Goal: Task Accomplishment & Management: Manage account settings

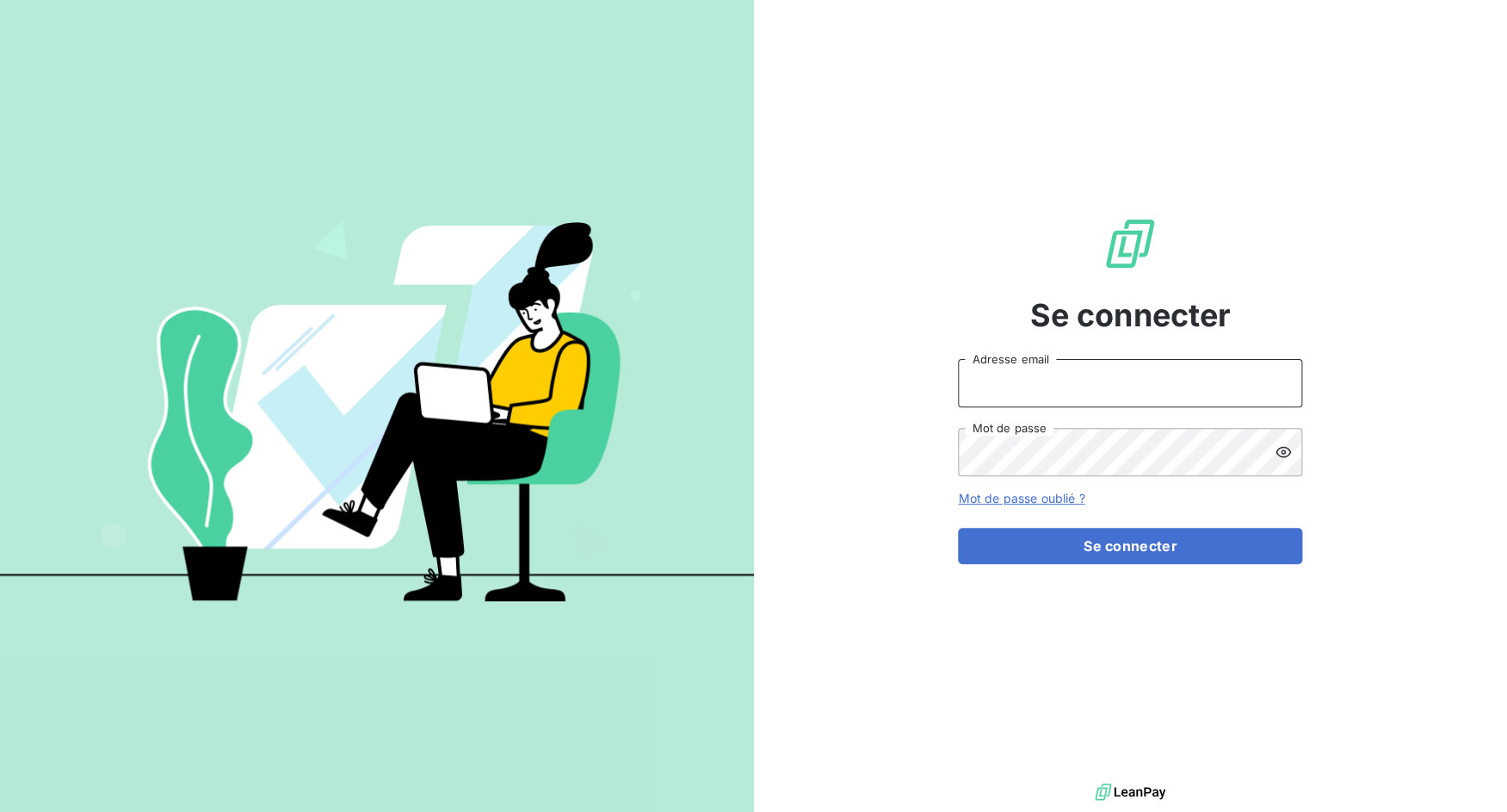
click at [1058, 382] on input "Adresse email" at bounding box center [1130, 383] width 344 height 48
click at [1060, 402] on input "Adresse email" at bounding box center [1130, 383] width 344 height 48
click at [1058, 394] on input "Adresse email" at bounding box center [1130, 383] width 344 height 48
drag, startPoint x: 1021, startPoint y: 389, endPoint x: 1079, endPoint y: 388, distance: 58.0
click at [1079, 388] on input "admin@3dcelo" at bounding box center [1130, 383] width 344 height 48
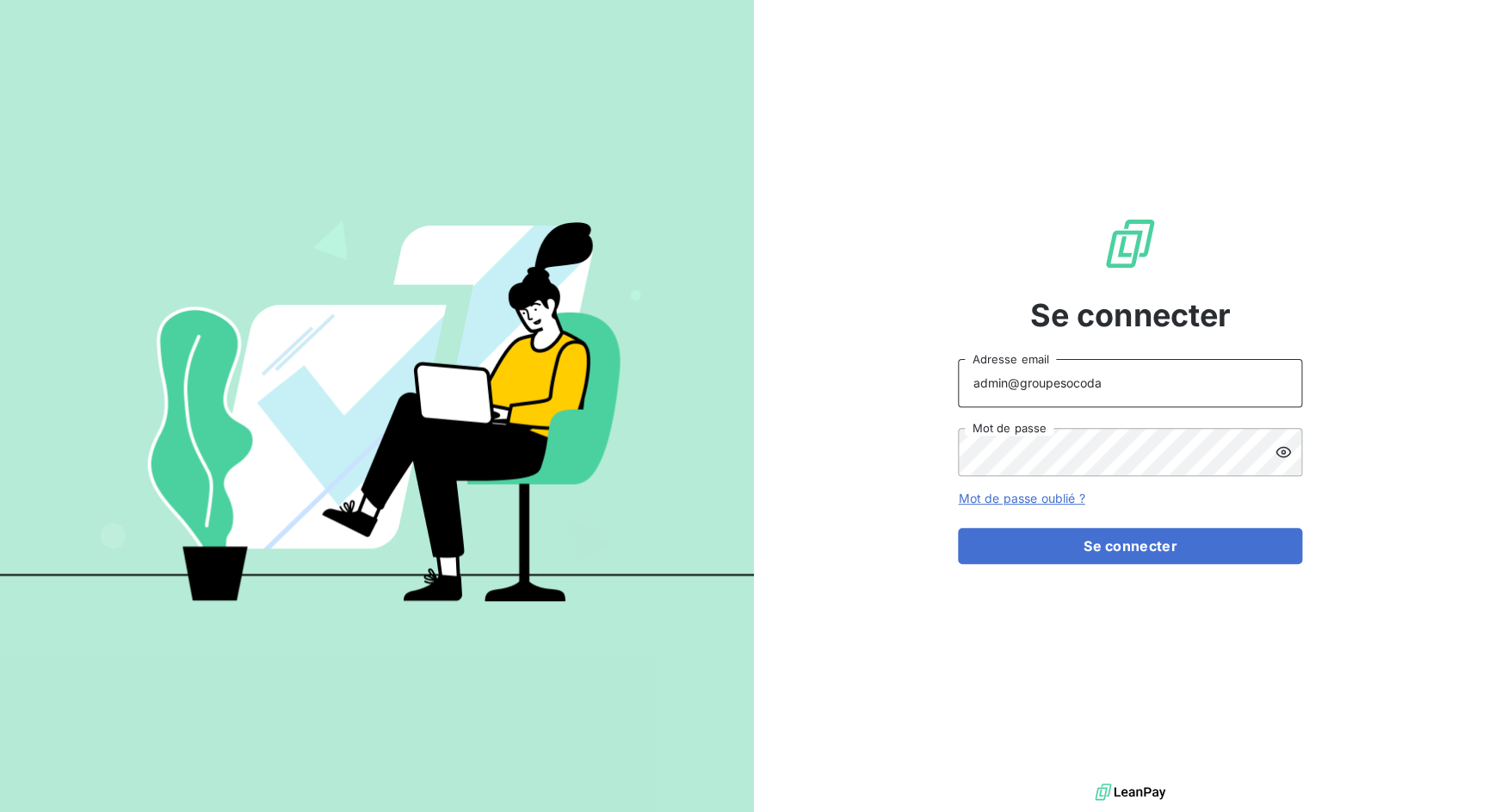
type input "admin@groupesocoda"
click at [958, 527] on button "Se connecter" at bounding box center [1130, 545] width 344 height 36
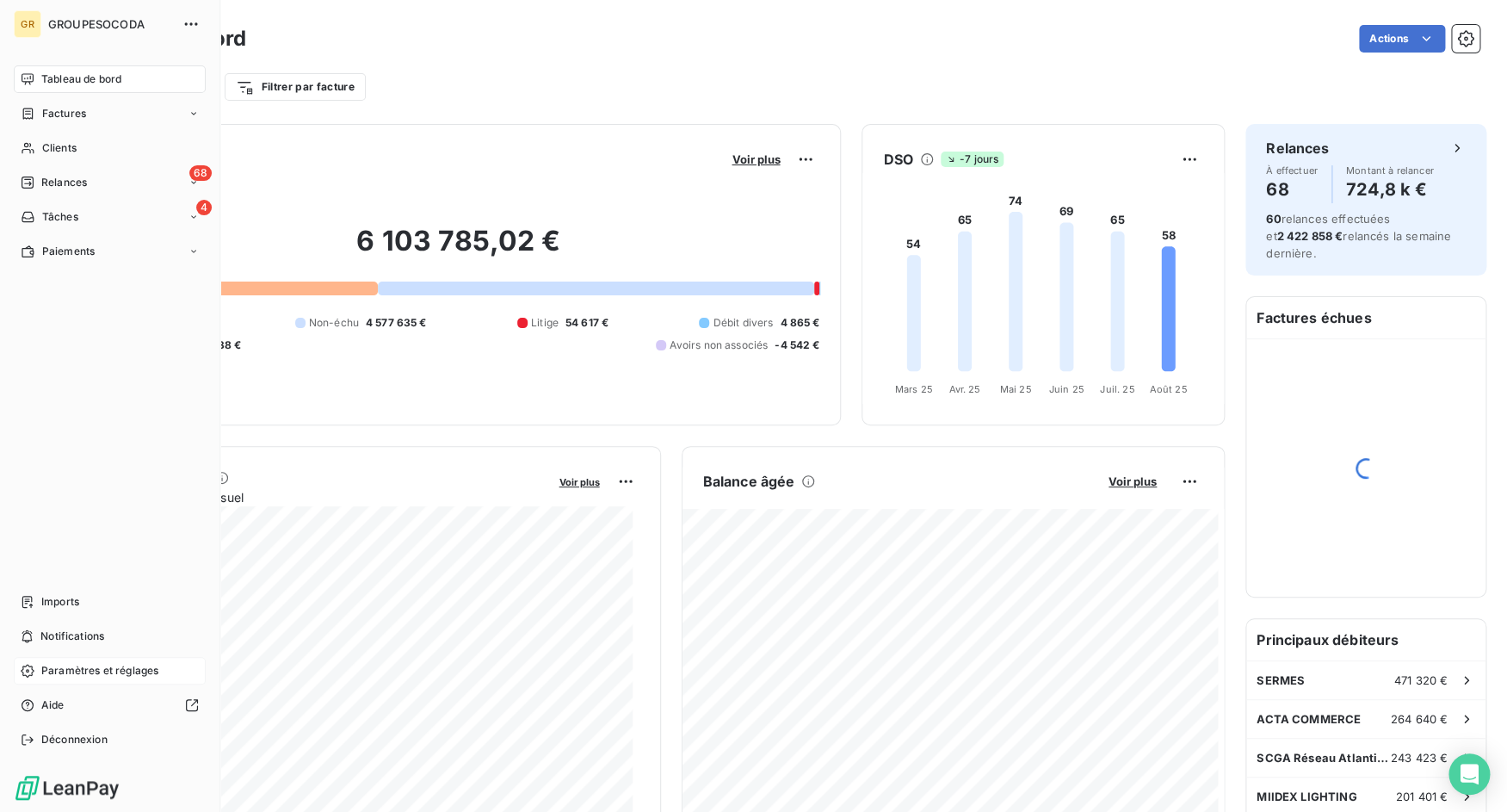
click at [51, 668] on span "Paramètres et réglages" at bounding box center [100, 670] width 117 height 15
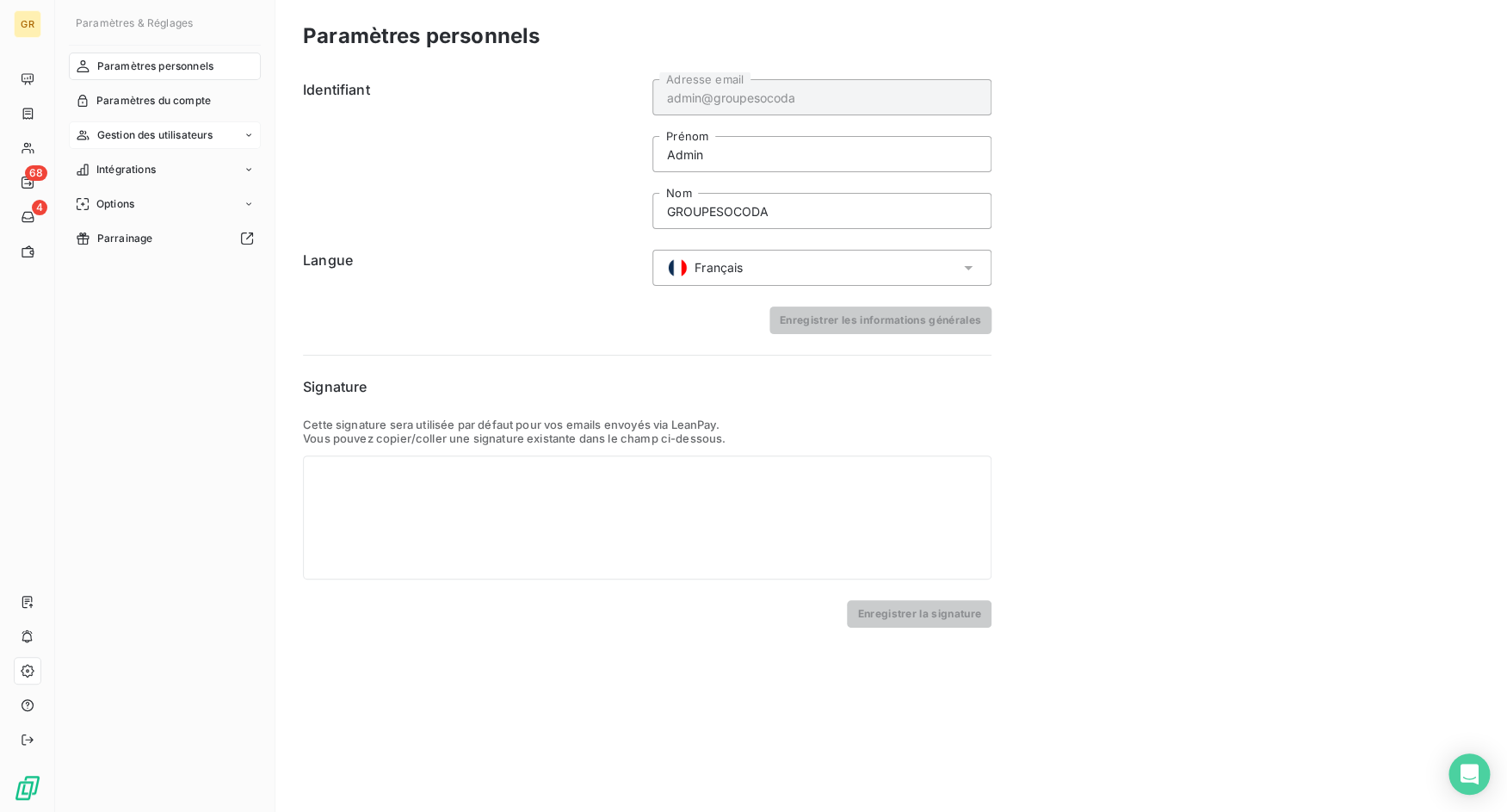
click at [113, 125] on div "Gestion des utilisateurs" at bounding box center [165, 135] width 192 height 27
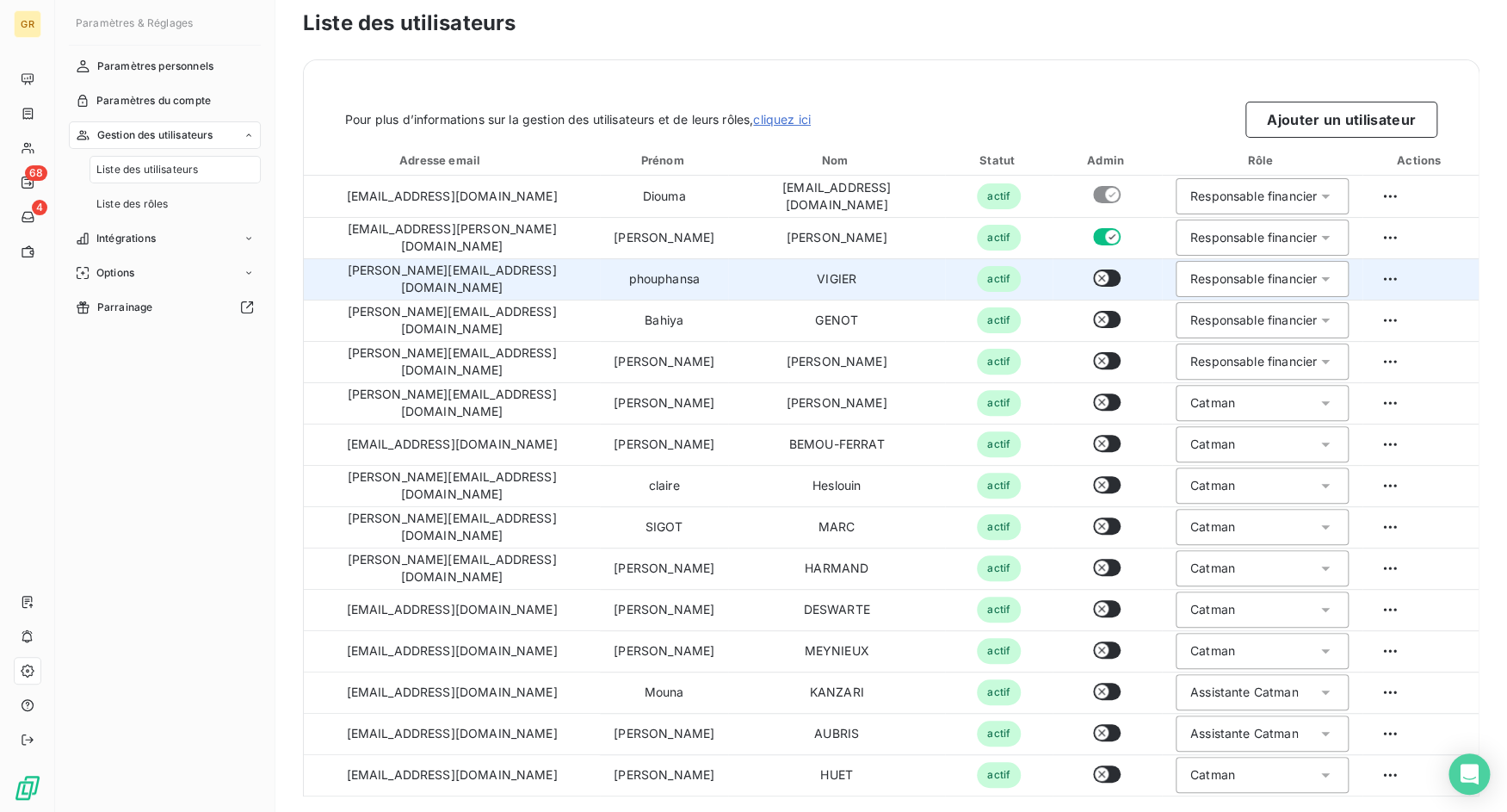
scroll to position [18, 0]
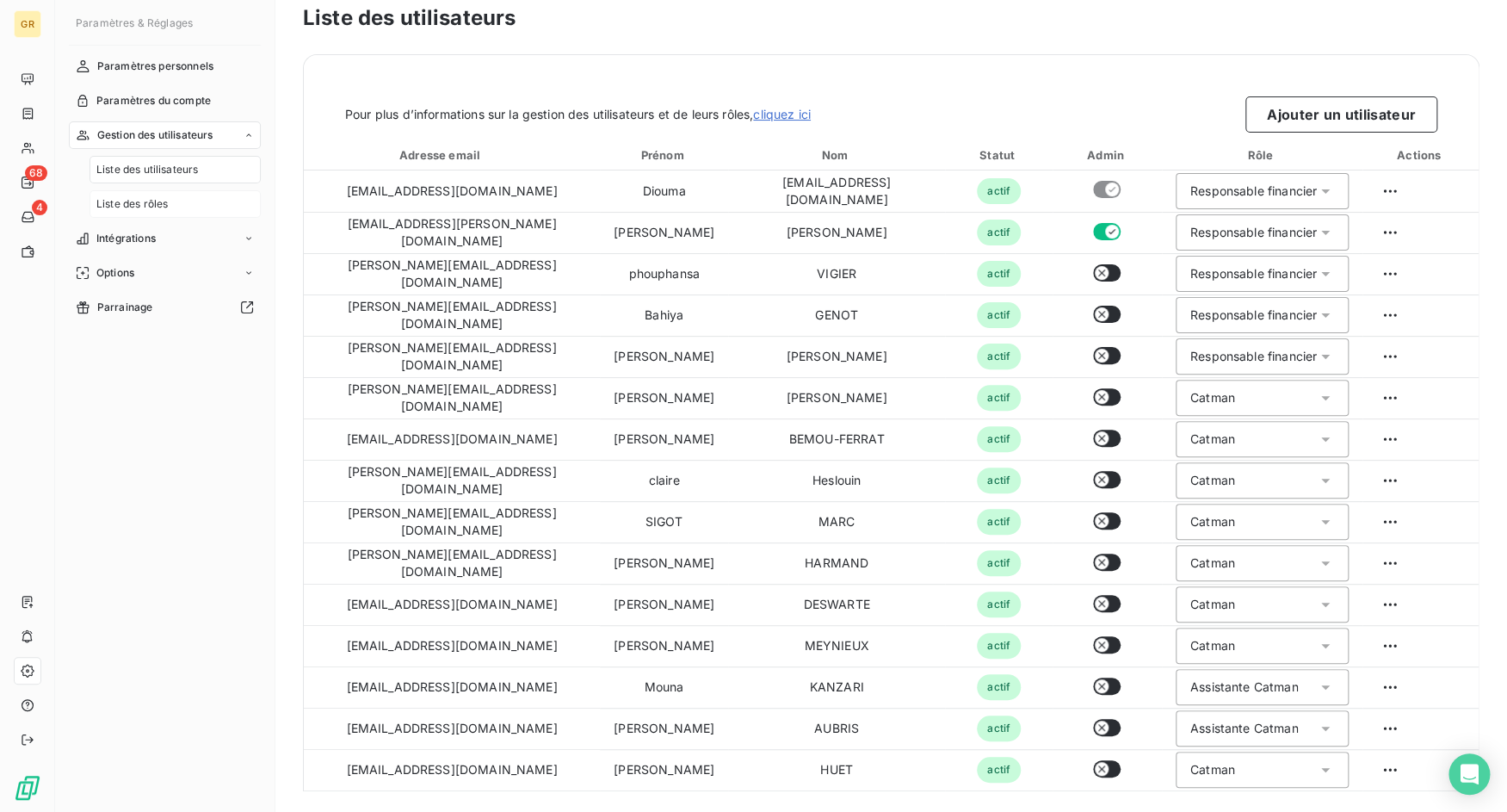
click at [171, 207] on div "Liste des rôles" at bounding box center [175, 204] width 171 height 27
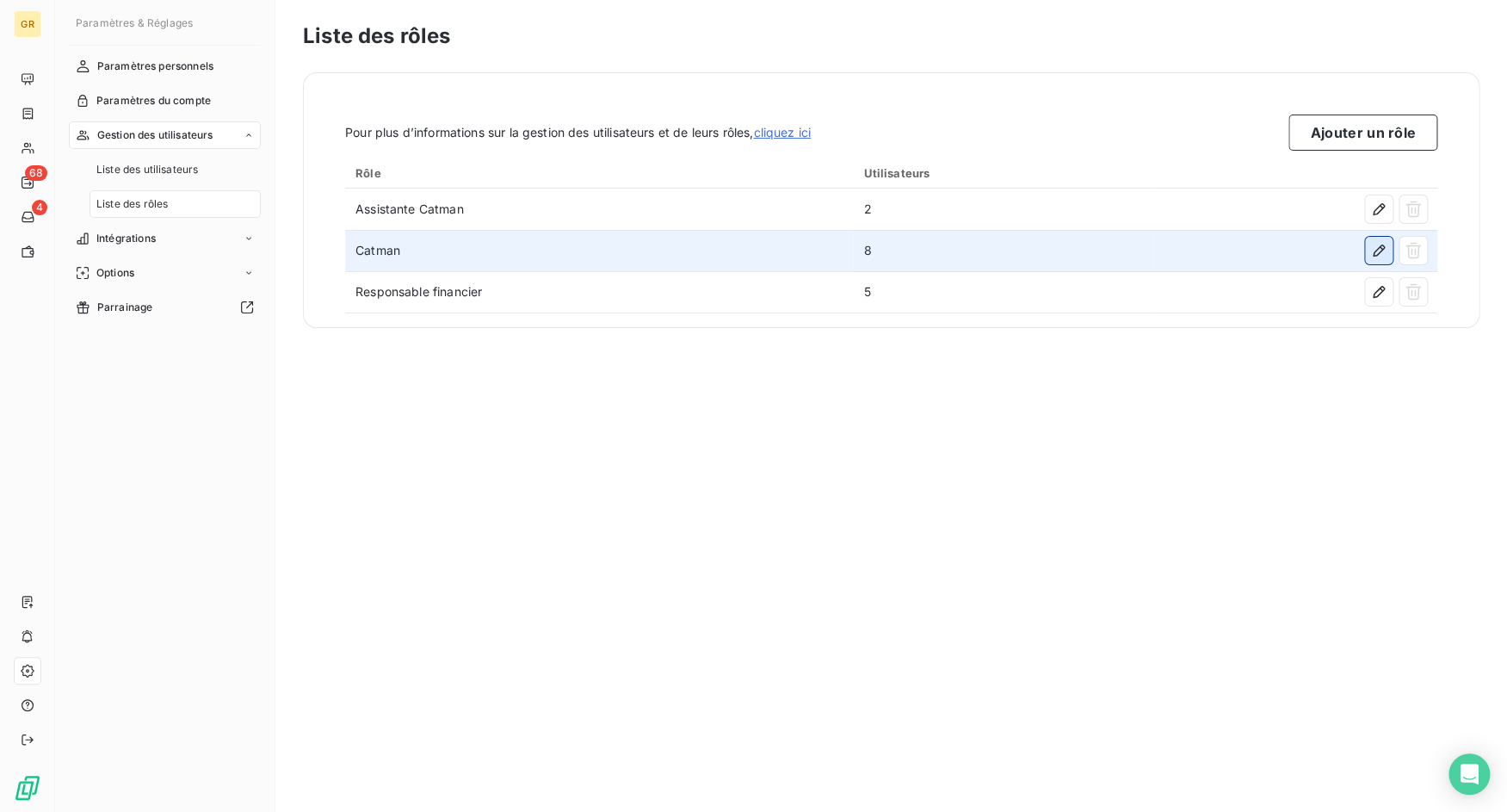
click at [1376, 246] on icon "button" at bounding box center [1378, 250] width 17 height 17
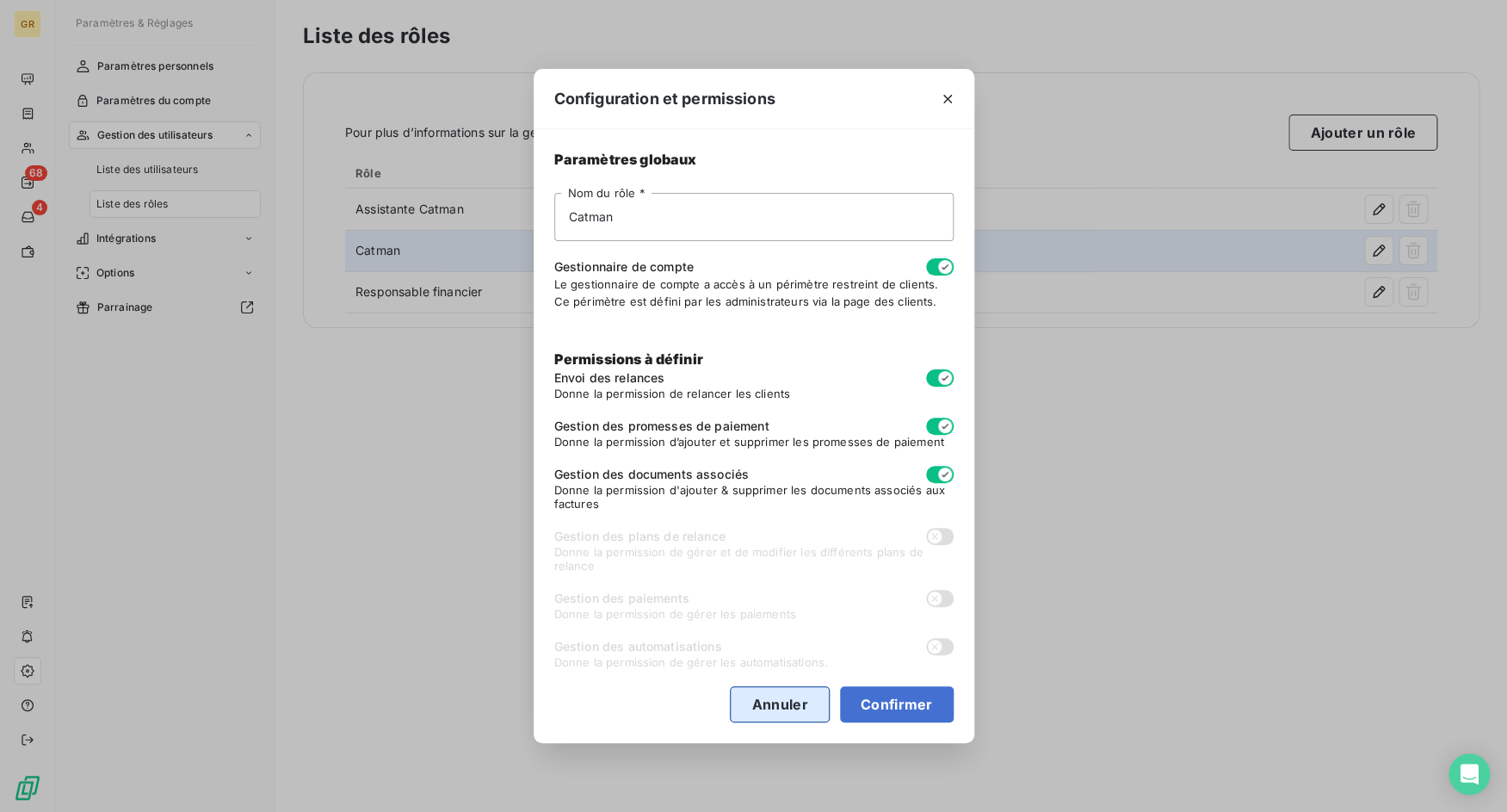
click at [775, 701] on button "Annuler" at bounding box center [779, 704] width 99 height 36
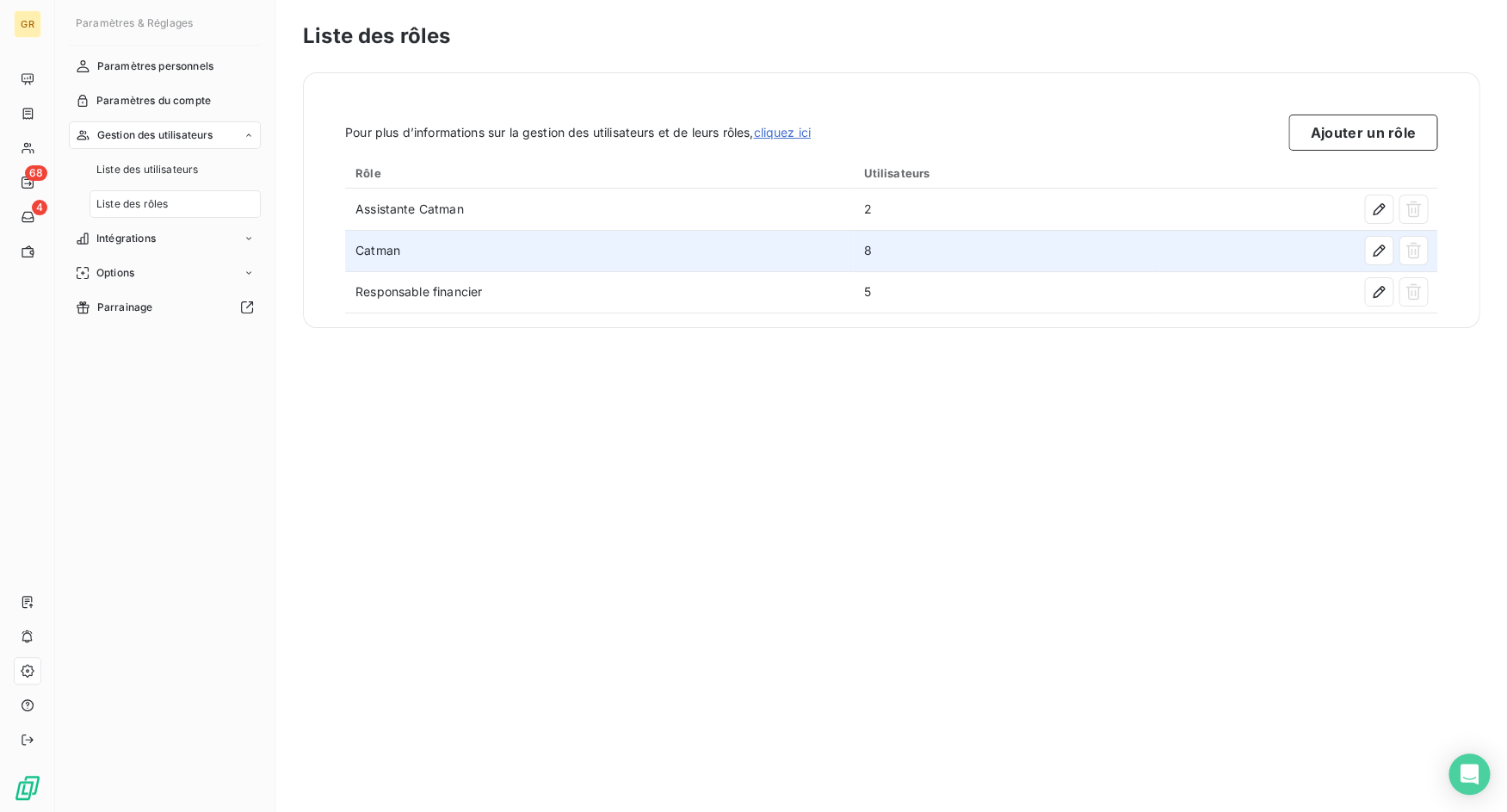
click at [163, 140] on span "Gestion des utilisateurs" at bounding box center [155, 135] width 116 height 15
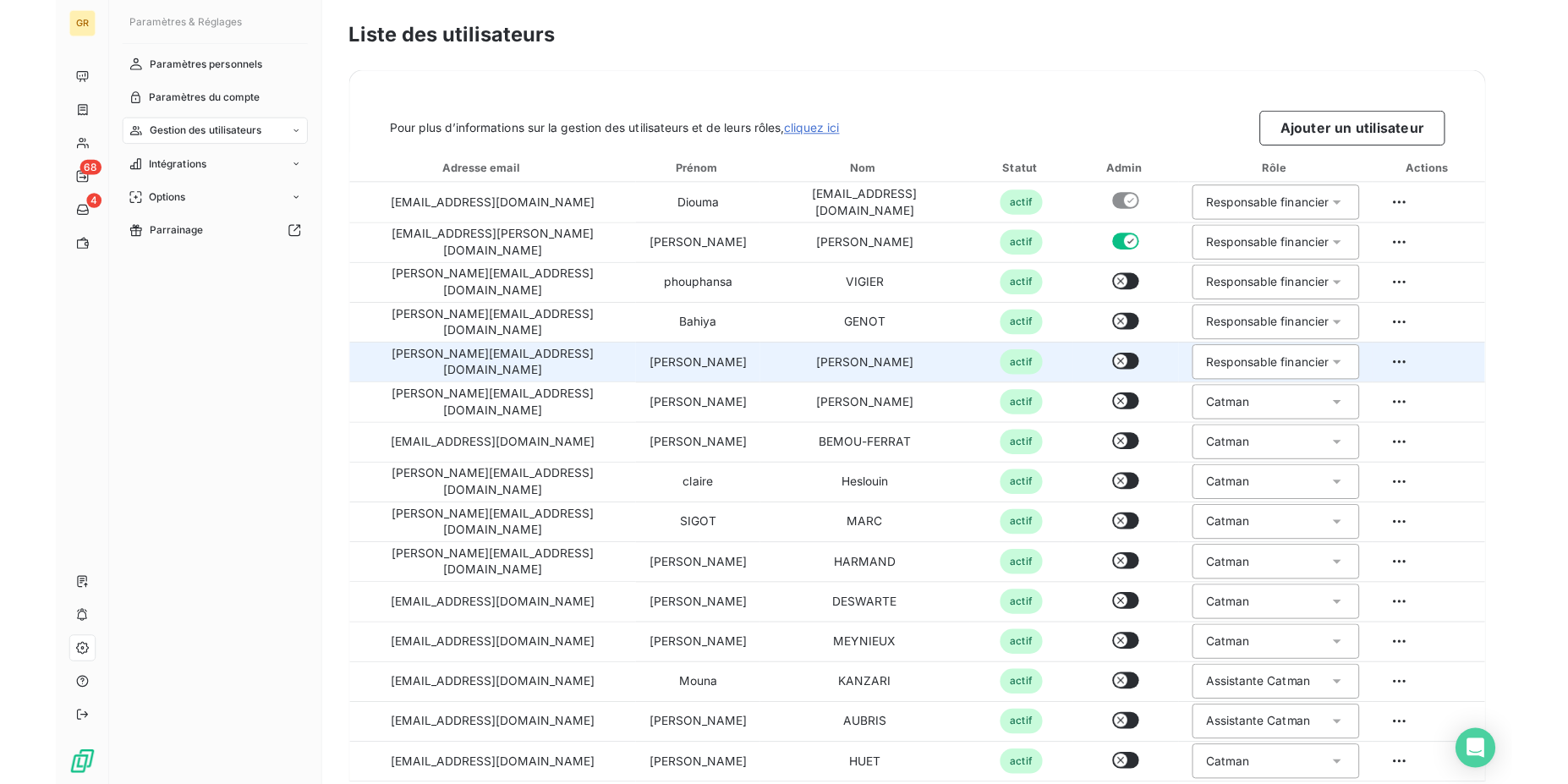
scroll to position [17, 0]
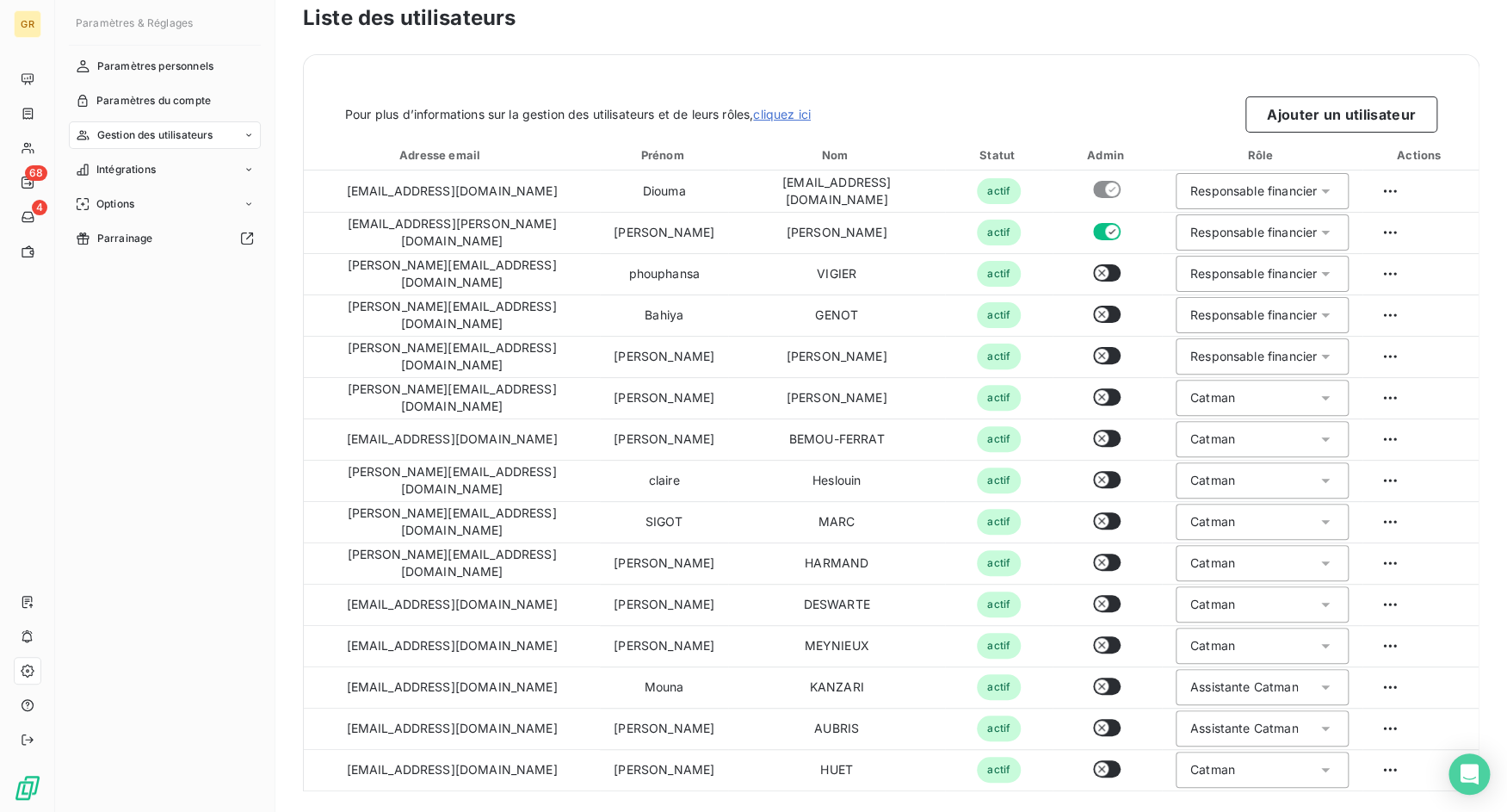
click at [148, 140] on span "Gestion des utilisateurs" at bounding box center [155, 135] width 116 height 15
click at [150, 207] on span "Liste des rôles" at bounding box center [132, 203] width 72 height 15
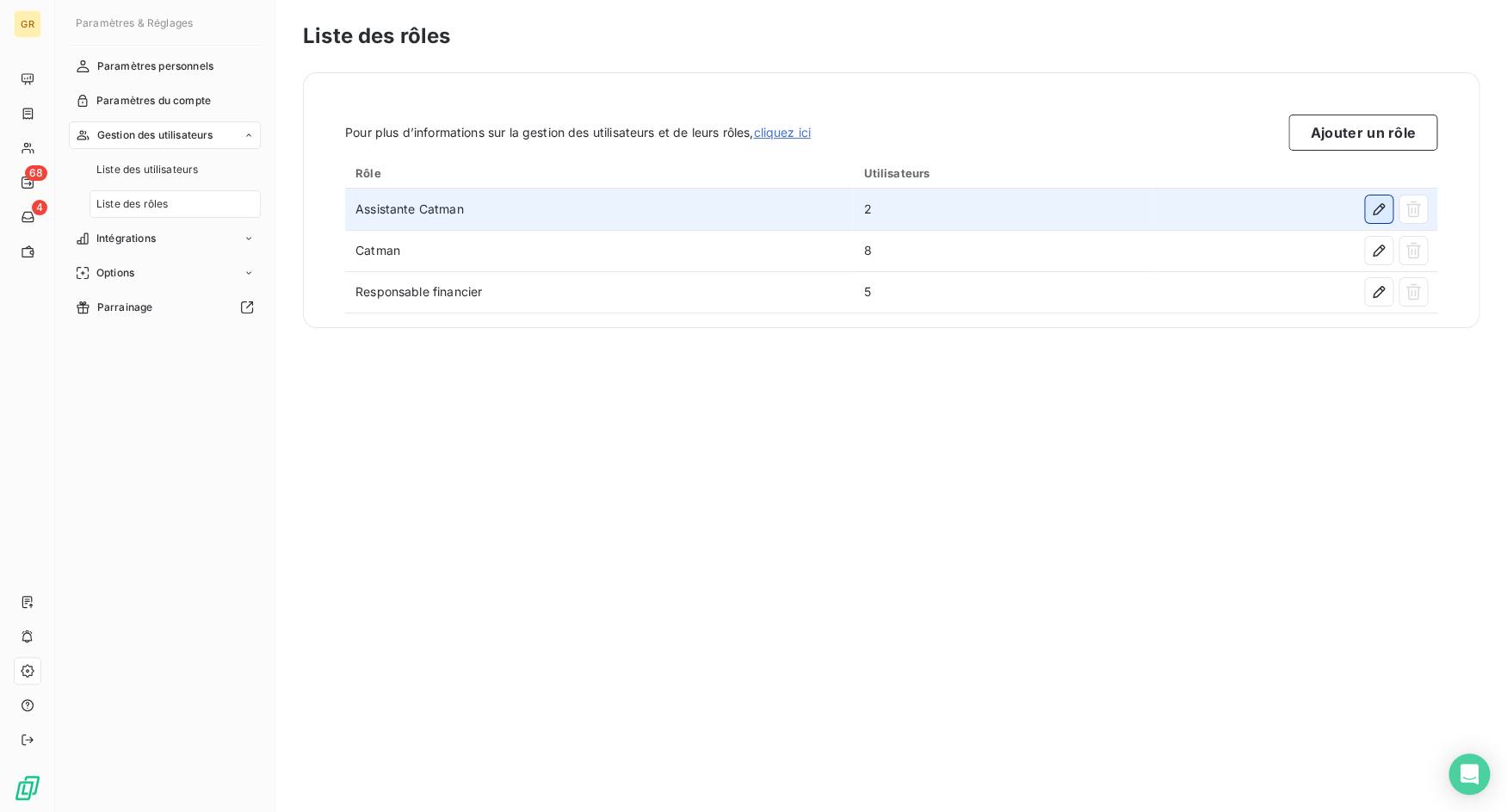
click at [1366, 207] on button "button" at bounding box center [1378, 208] width 27 height 27
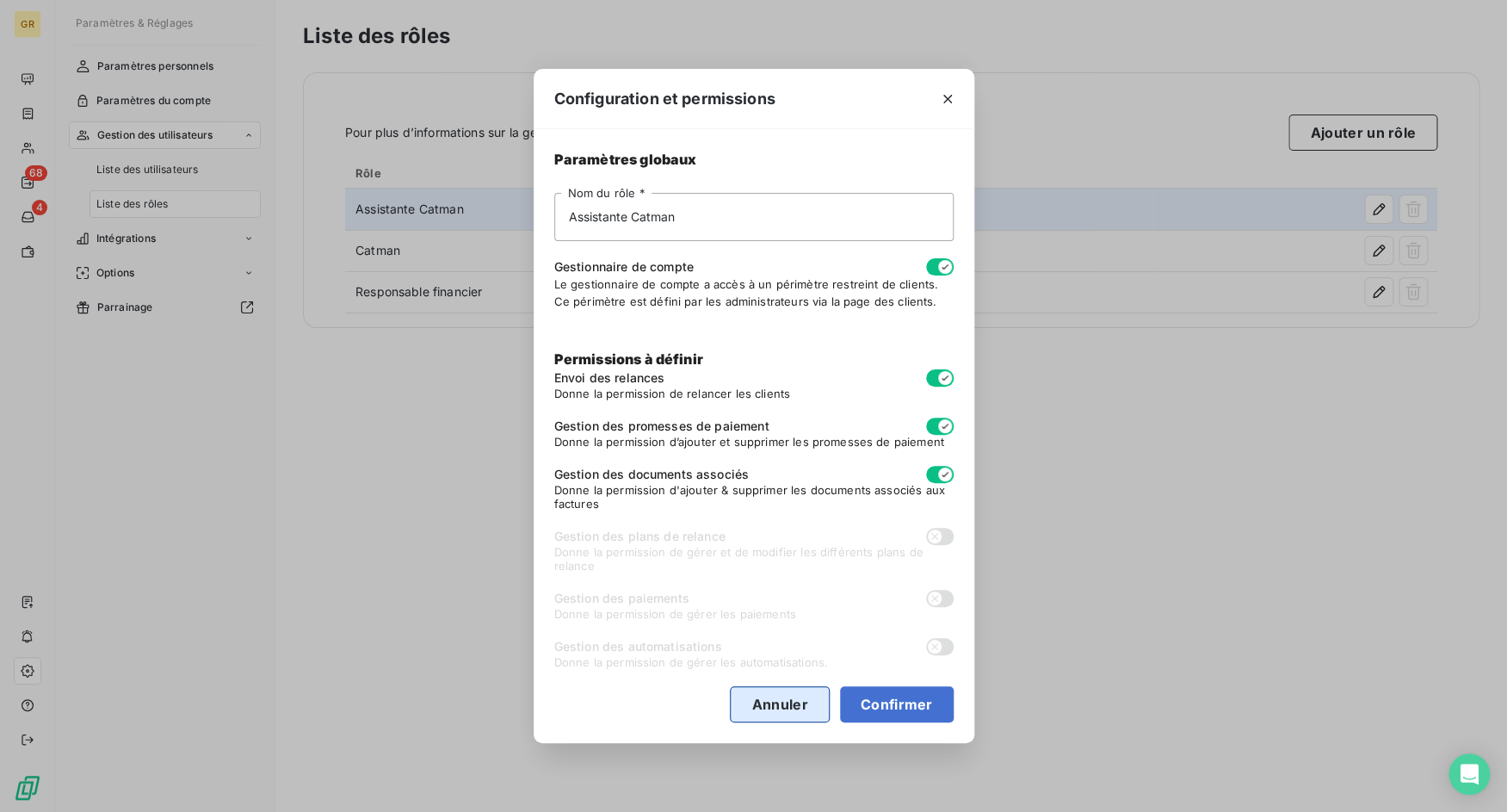
click at [779, 699] on button "Annuler" at bounding box center [779, 704] width 99 height 36
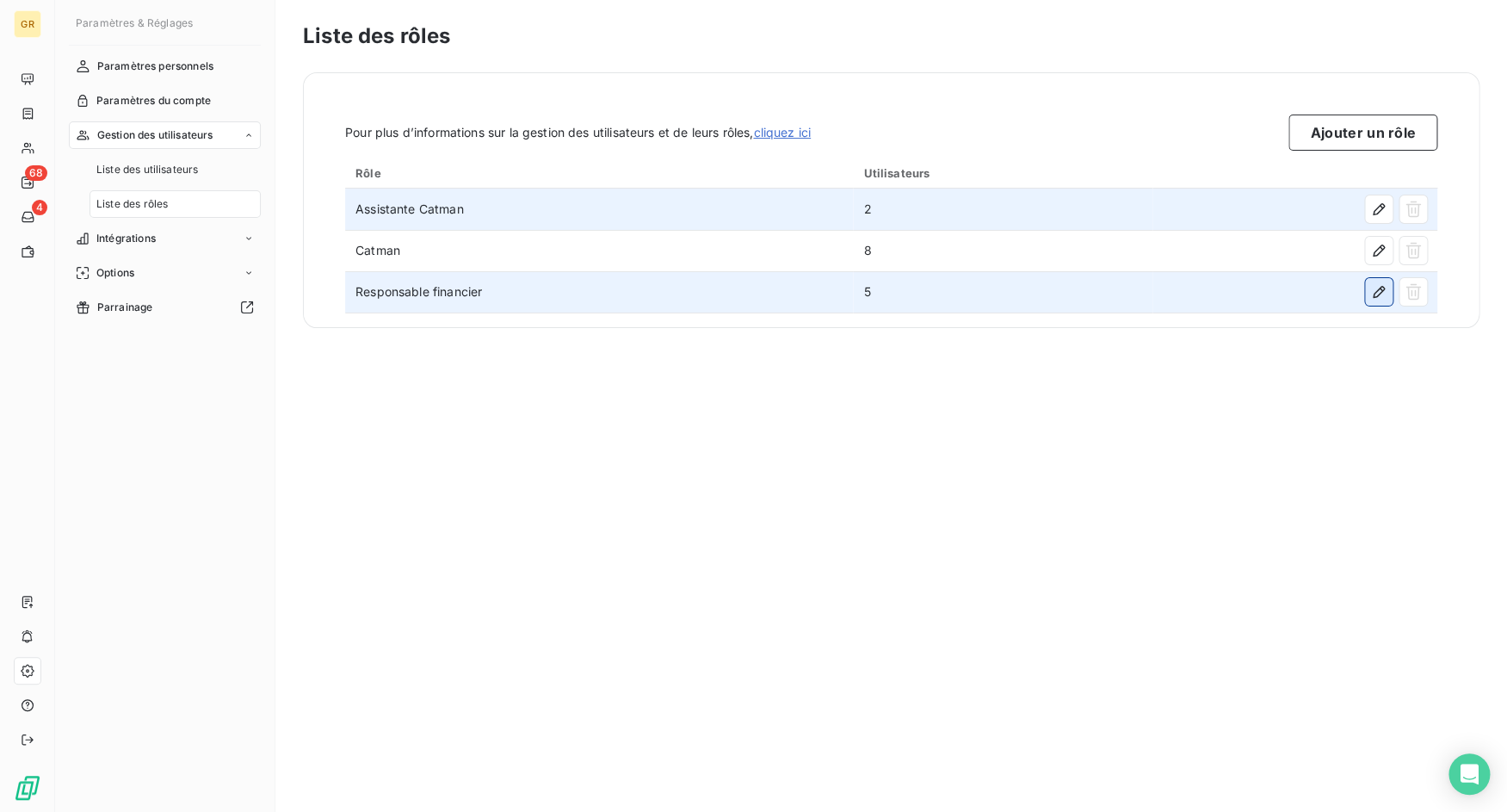
click at [1375, 291] on icon "button" at bounding box center [1378, 291] width 17 height 17
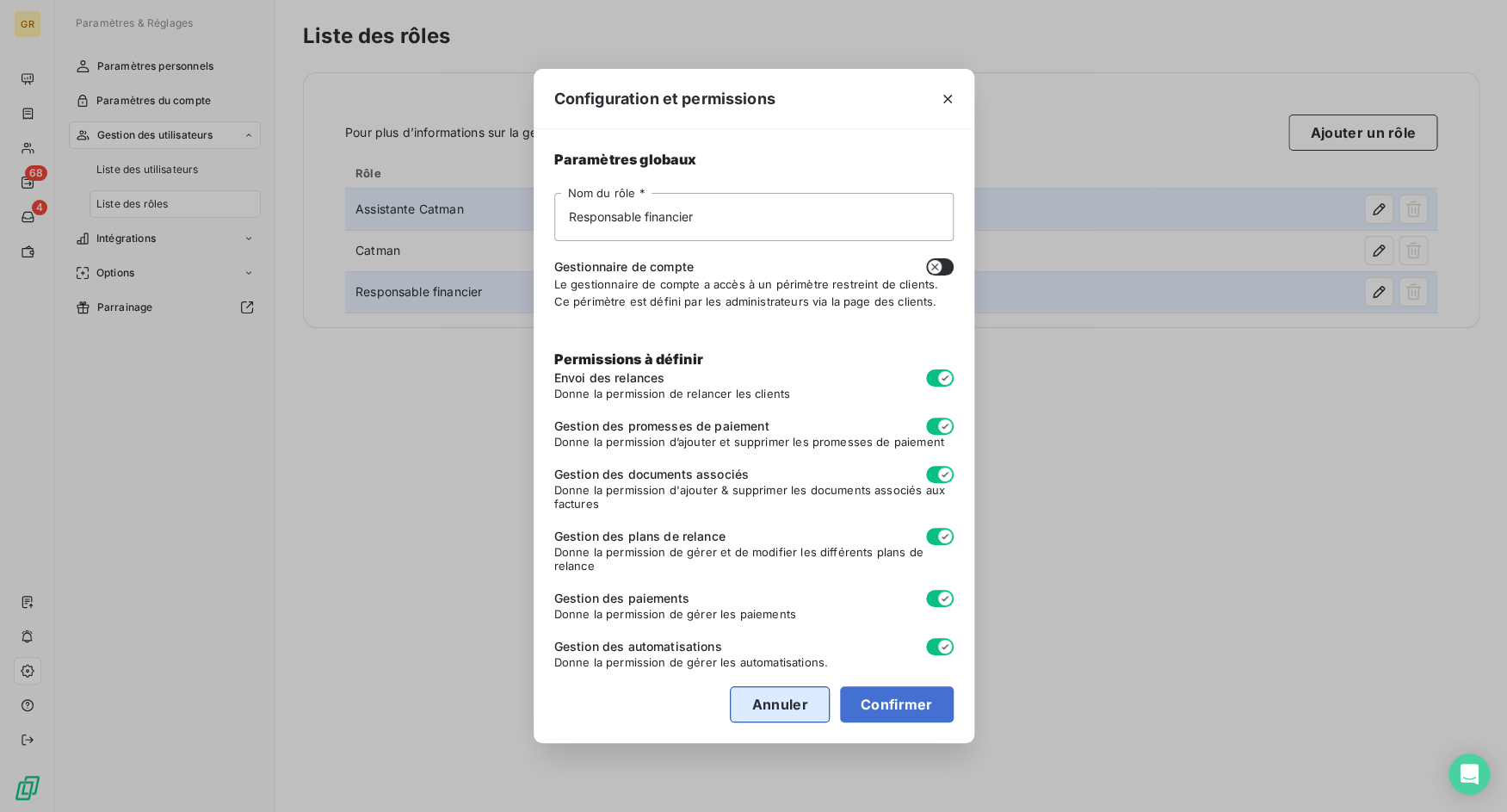
click at [771, 706] on button "Annuler" at bounding box center [779, 704] width 99 height 36
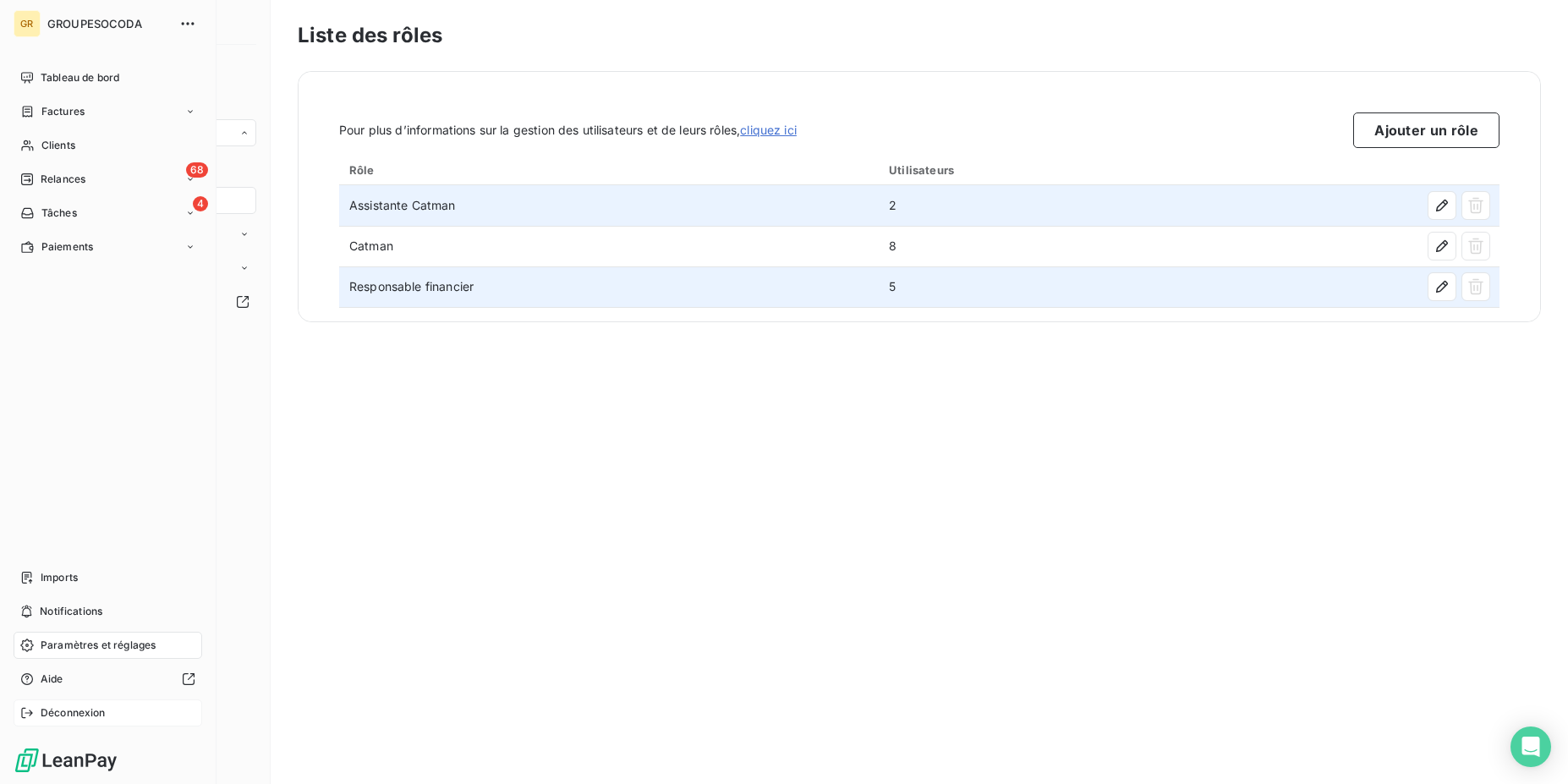
click at [42, 723] on div "Déconnexion" at bounding box center [108, 713] width 189 height 27
